Goal: Task Accomplishment & Management: Manage account settings

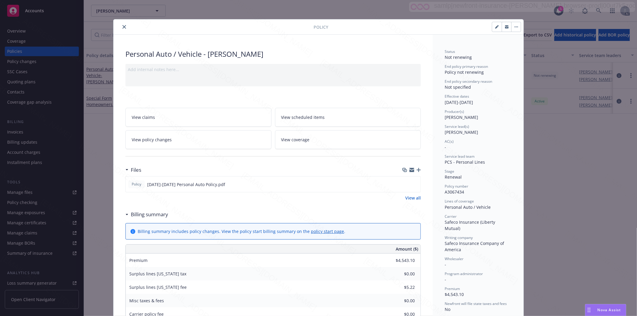
click at [122, 25] on icon "close" at bounding box center [124, 27] width 4 height 4
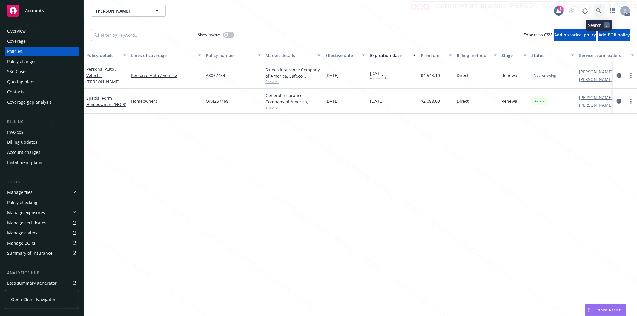
click at [597, 8] on icon at bounding box center [598, 10] width 5 height 5
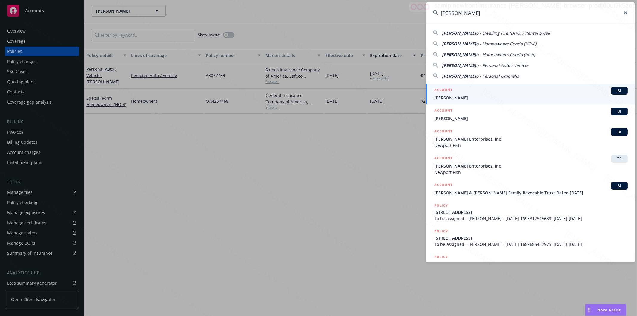
type input "[PERSON_NAME]"
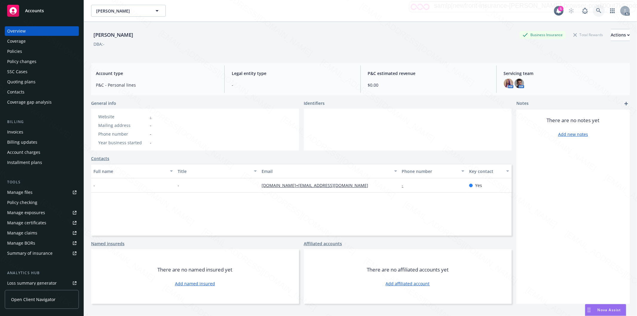
click at [596, 9] on icon at bounding box center [598, 10] width 5 height 5
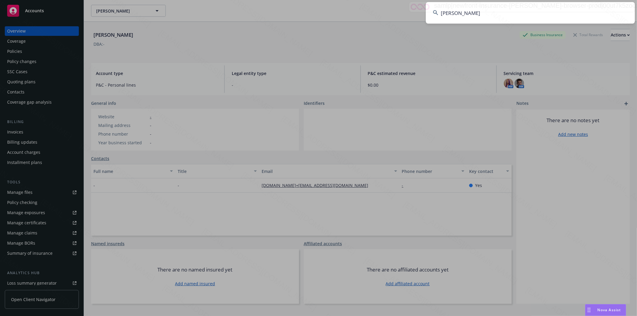
type input "[PERSON_NAME]"
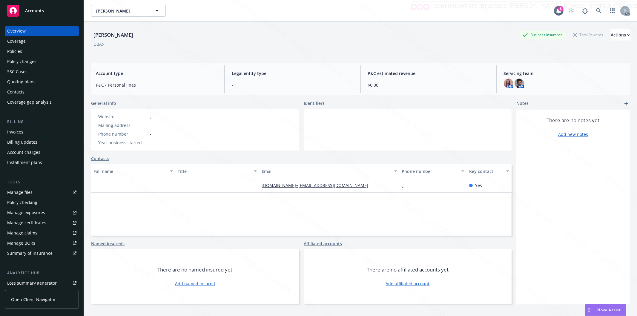
click at [14, 51] on div "Policies" at bounding box center [14, 52] width 15 height 10
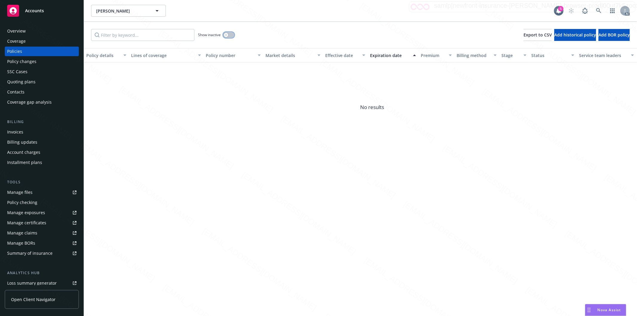
click at [229, 35] on button "button" at bounding box center [228, 35] width 11 height 6
click at [598, 9] on icon at bounding box center [598, 10] width 5 height 5
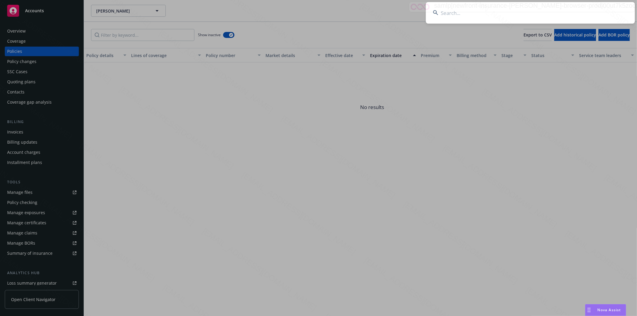
type input "MPU0012857-05"
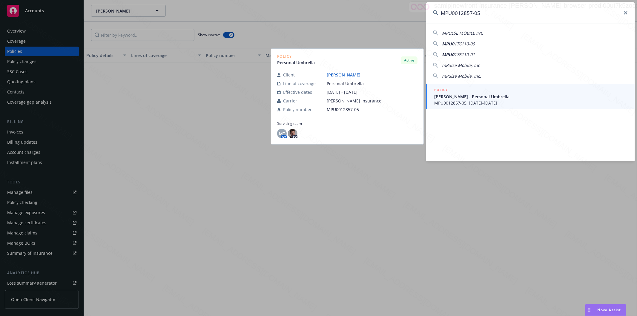
click at [460, 99] on span "[PERSON_NAME] - Personal Umbrella" at bounding box center [531, 96] width 194 height 6
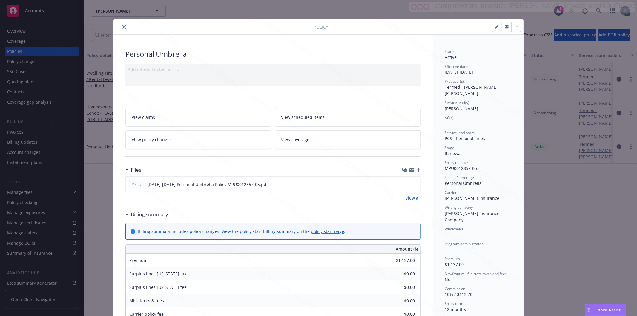
click at [150, 213] on h3 "Billing summary" at bounding box center [149, 215] width 37 height 8
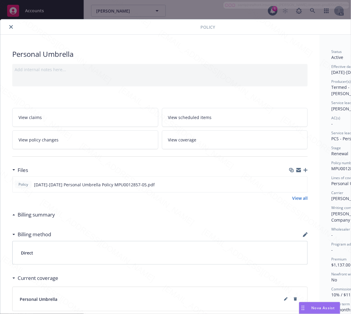
scroll to position [0, 65]
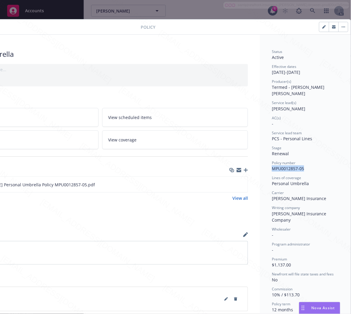
drag, startPoint x: 302, startPoint y: 162, endPoint x: 264, endPoint y: 159, distance: 38.0
click at [264, 159] on div "Status Active Effective dates [DATE] - [DATE] Producer(s) Termed - [PERSON_NAME…" at bounding box center [305, 216] width 91 height 362
copy span "MPU0012857-05"
click at [230, 183] on icon "download file" at bounding box center [232, 184] width 5 height 5
click at [339, 23] on button "button" at bounding box center [343, 27] width 10 height 10
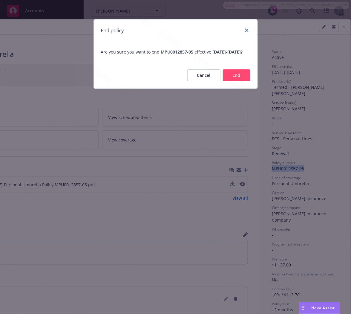
click at [243, 81] on button "End" at bounding box center [236, 75] width 27 height 12
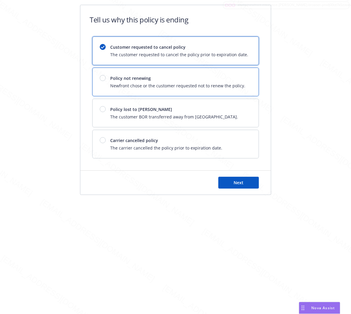
click at [145, 85] on span "Newfront chose or the customer requested not to renew the policy." at bounding box center [178, 85] width 135 height 6
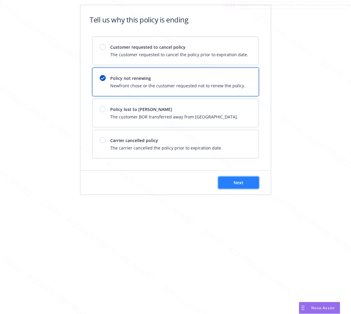
click at [225, 183] on button "Next" at bounding box center [238, 183] width 41 height 12
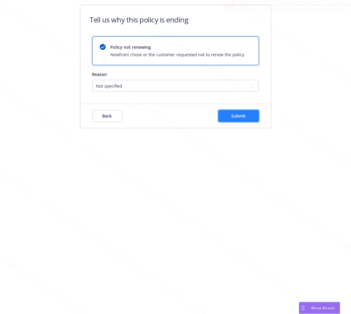
click at [242, 120] on button "Submit" at bounding box center [238, 116] width 41 height 12
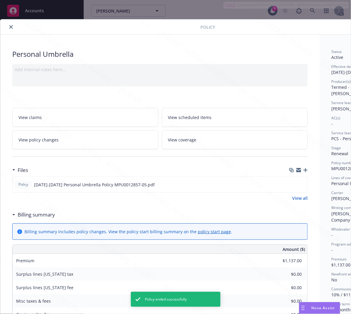
scroll to position [18, 0]
